Goal: Check status

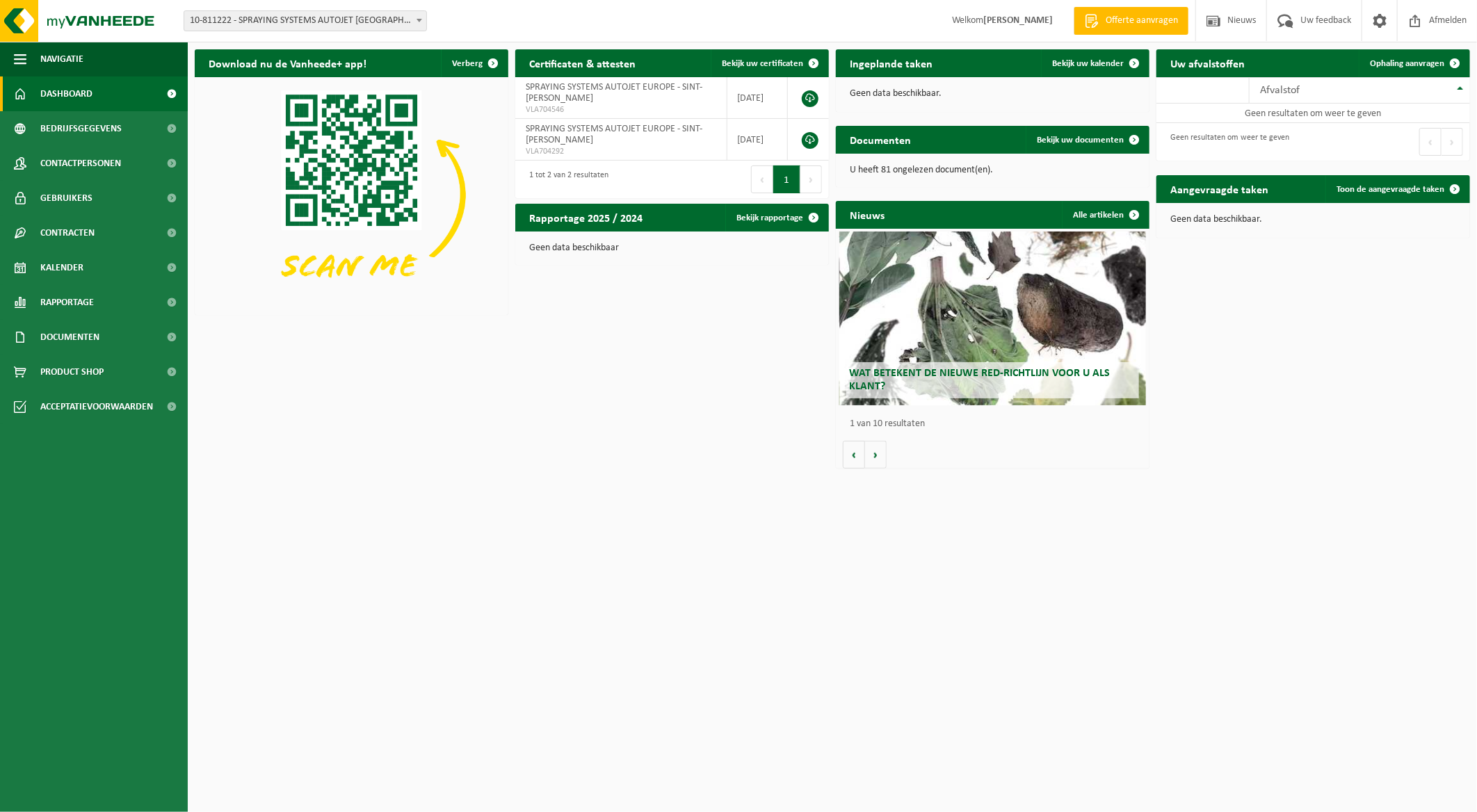
click at [323, 17] on span "10-811222 - SPRAYING SYSTEMS AUTOJET [GEOGRAPHIC_DATA]" at bounding box center [306, 20] width 242 height 19
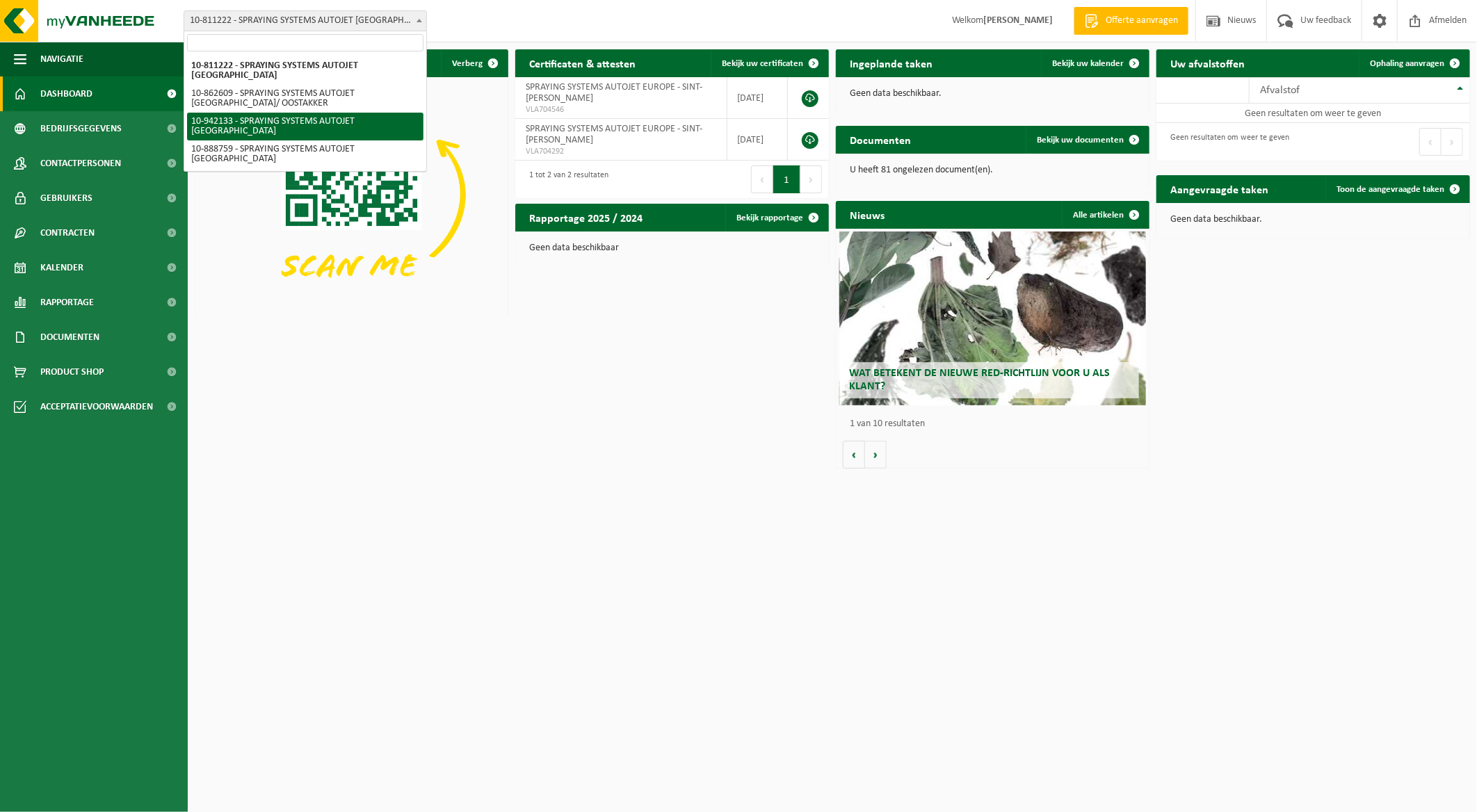
select select "139622"
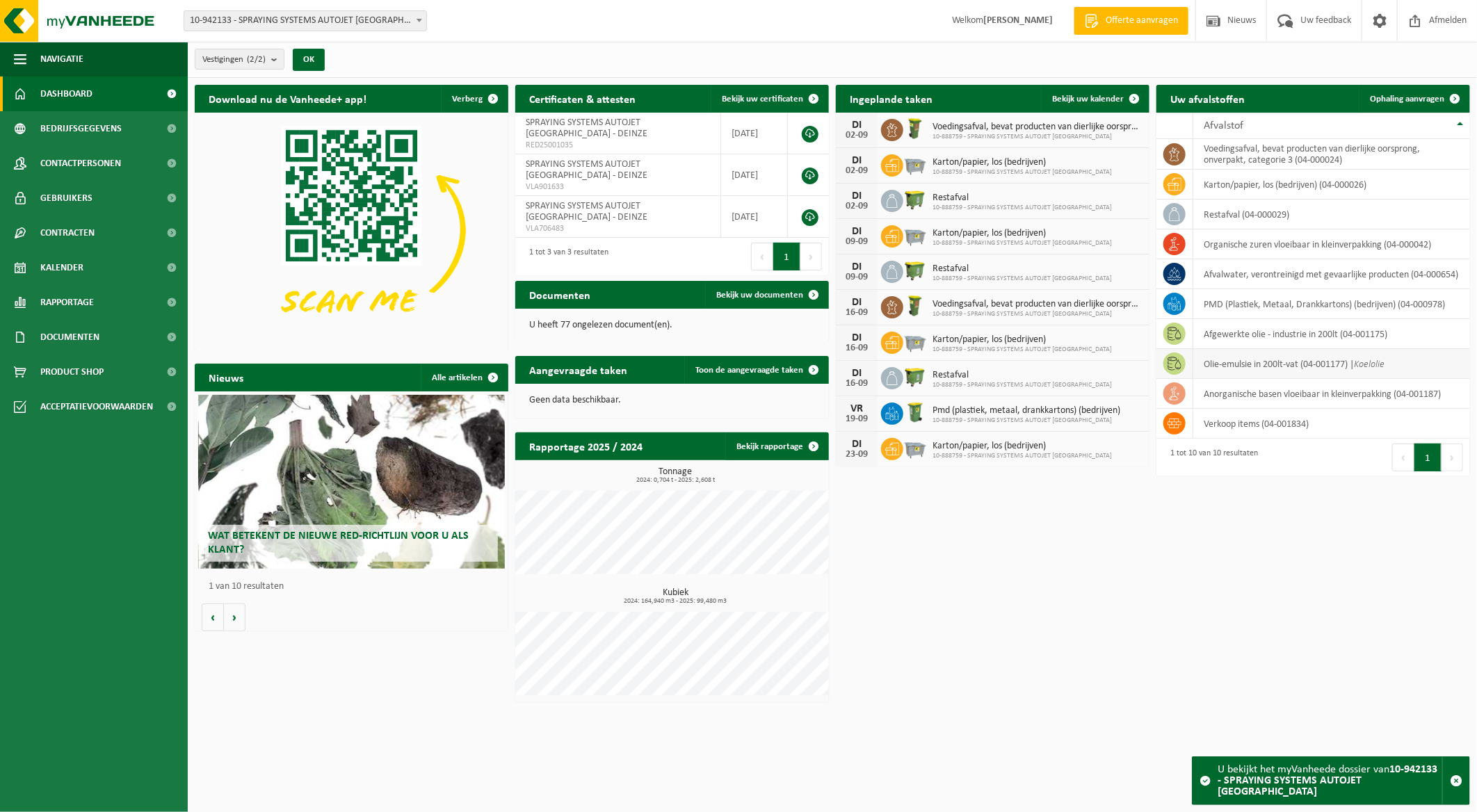
click at [1305, 362] on td "olie-emulsie in 200lt-vat (04-001177) | Koelolie" at bounding box center [1331, 364] width 277 height 30
click at [1407, 364] on td "olie-emulsie in 200lt-vat (04-001177) | Koelolie" at bounding box center [1331, 364] width 277 height 30
click at [1354, 362] on td "olie-emulsie in 200lt-vat (04-001177) | Koelolie" at bounding box center [1331, 364] width 277 height 30
